Goal: Transaction & Acquisition: Obtain resource

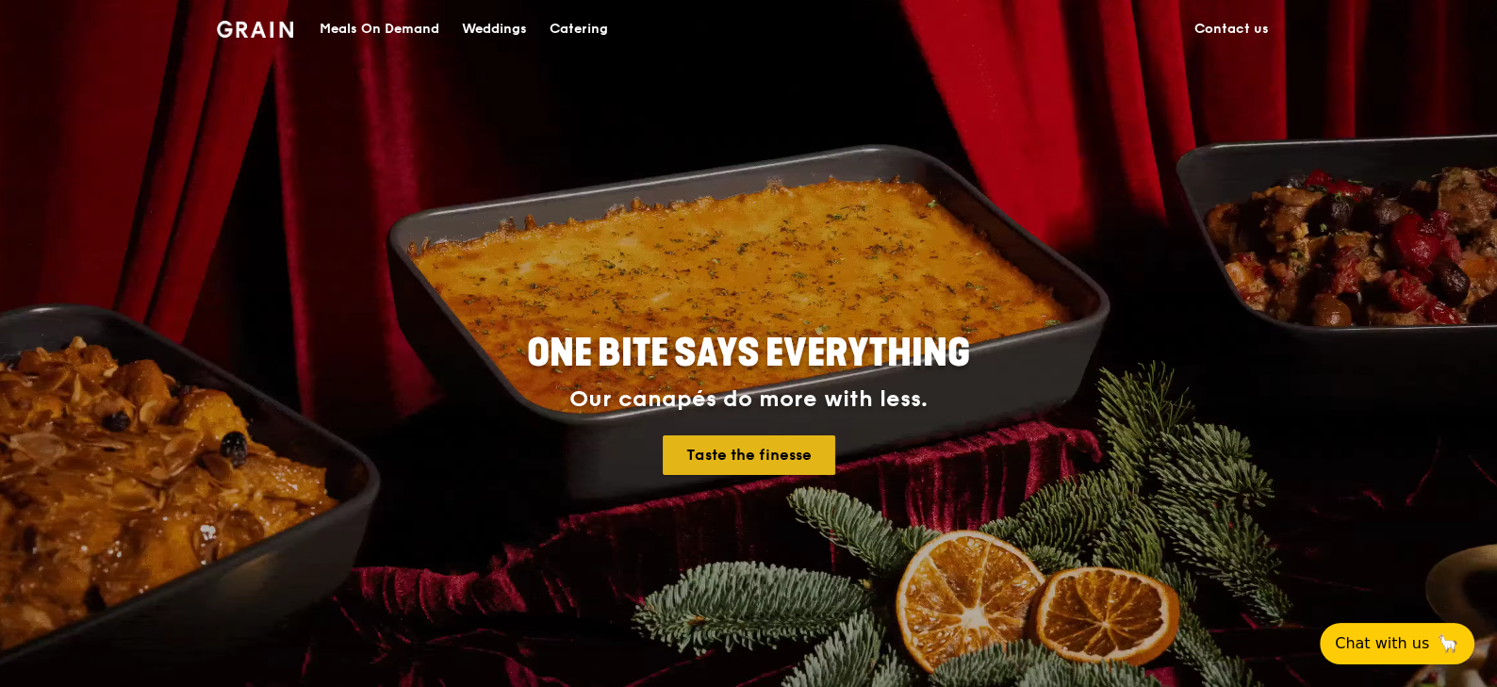
click at [777, 467] on link "Taste the finesse" at bounding box center [749, 455] width 173 height 40
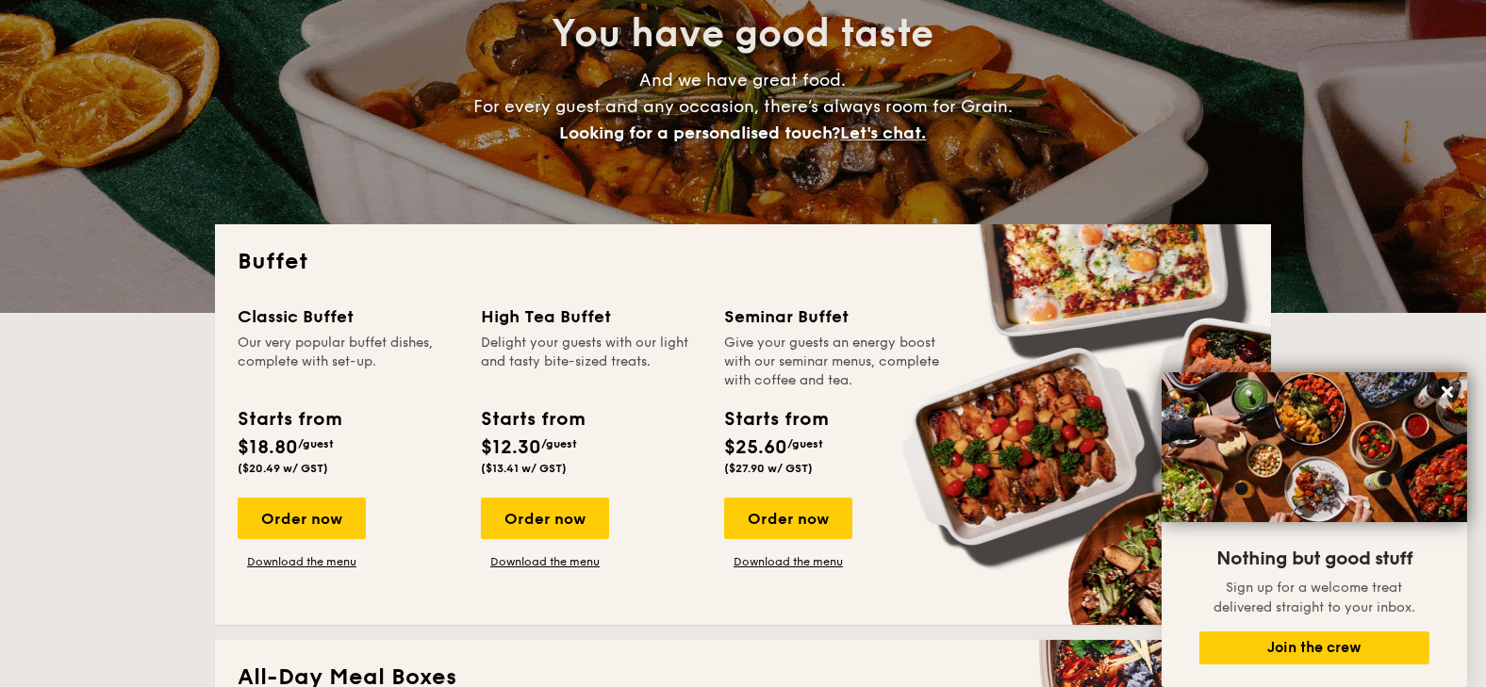
scroll to position [376, 0]
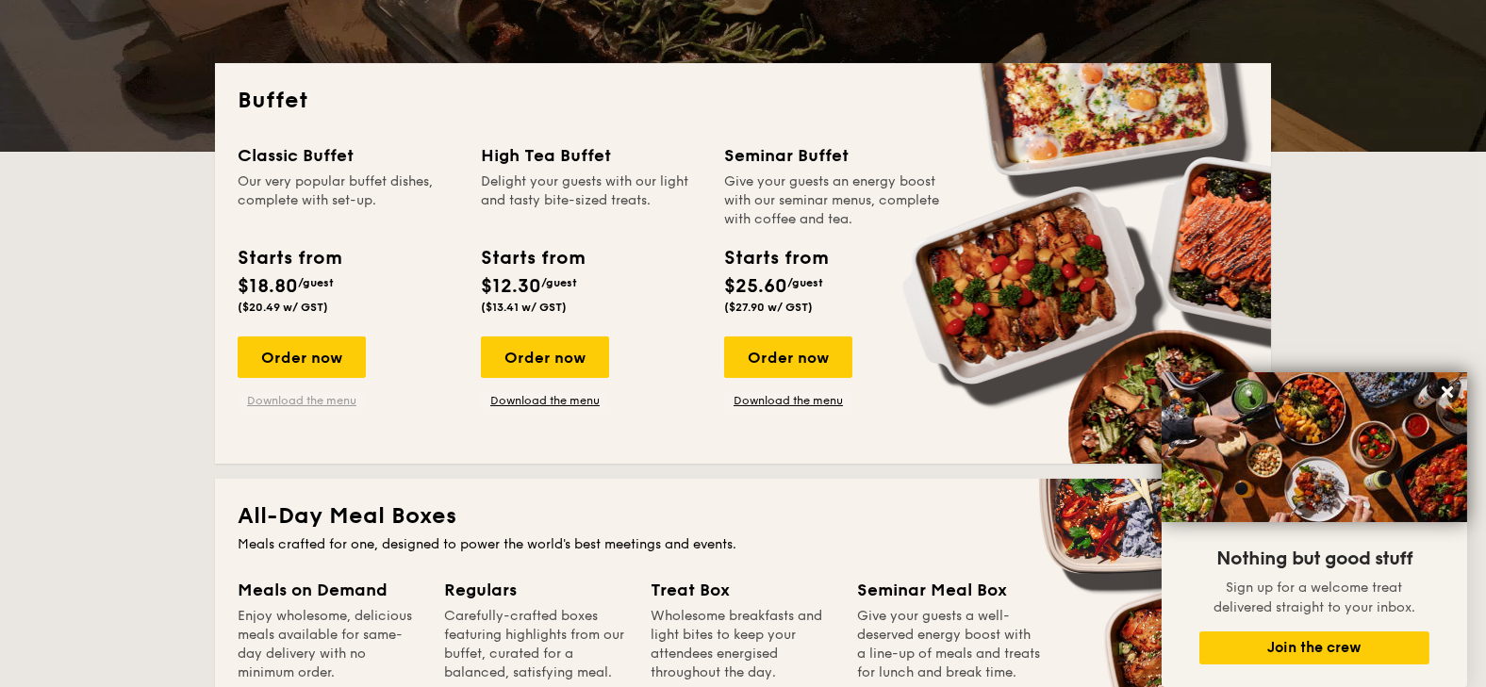
click at [266, 395] on link "Download the menu" at bounding box center [302, 400] width 128 height 15
click at [1443, 392] on icon at bounding box center [1446, 392] width 17 height 17
